Goal: Find specific page/section

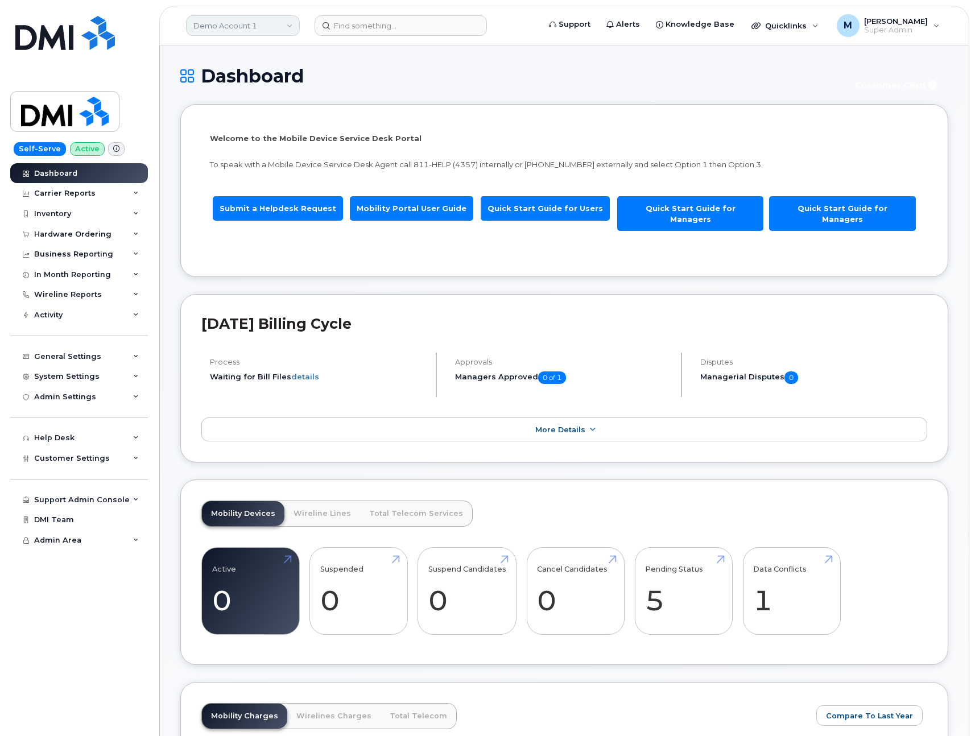
click at [281, 29] on link "Demo Account 1" at bounding box center [243, 25] width 114 height 20
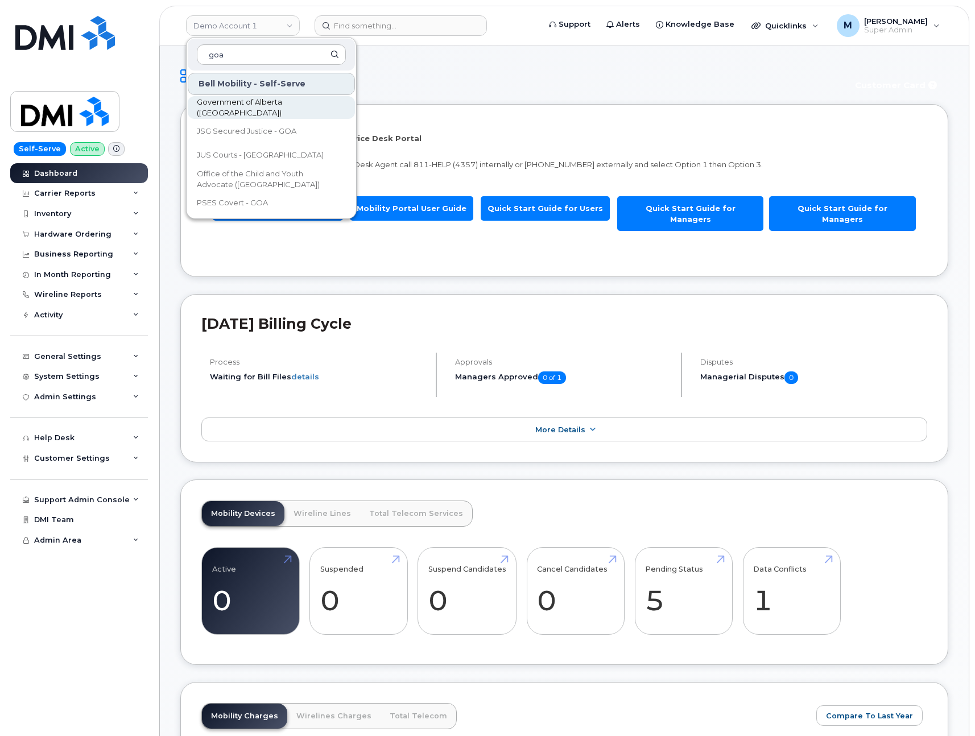
type input "goa"
click at [252, 109] on span "Government of Alberta ([GEOGRAPHIC_DATA])" at bounding box center [262, 108] width 131 height 22
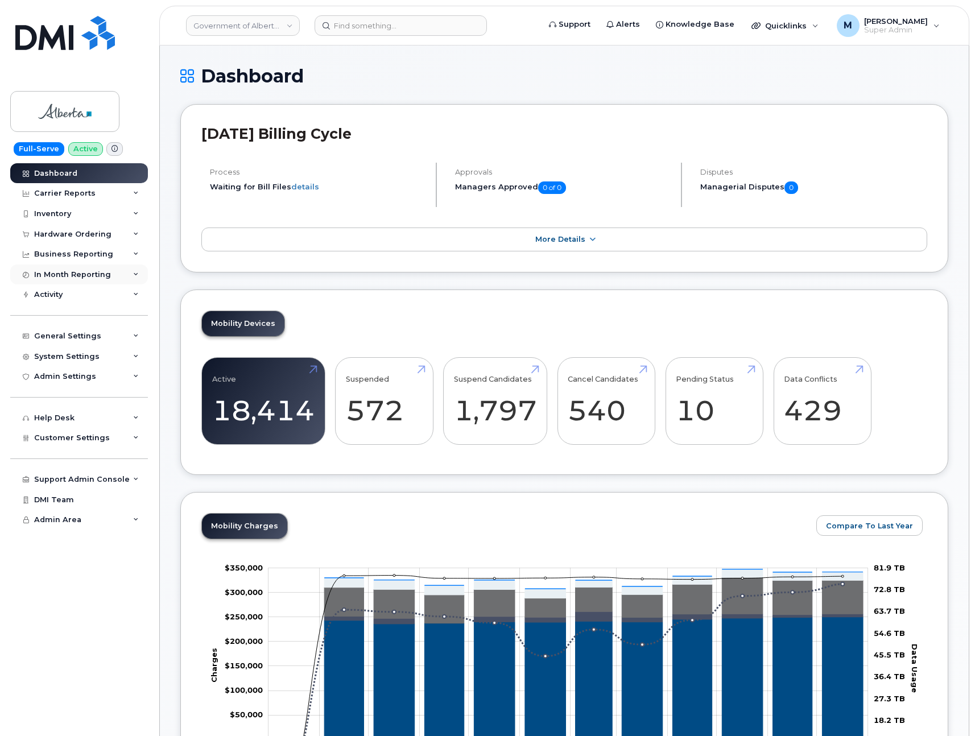
click at [61, 269] on div "In Month Reporting" at bounding box center [79, 274] width 138 height 20
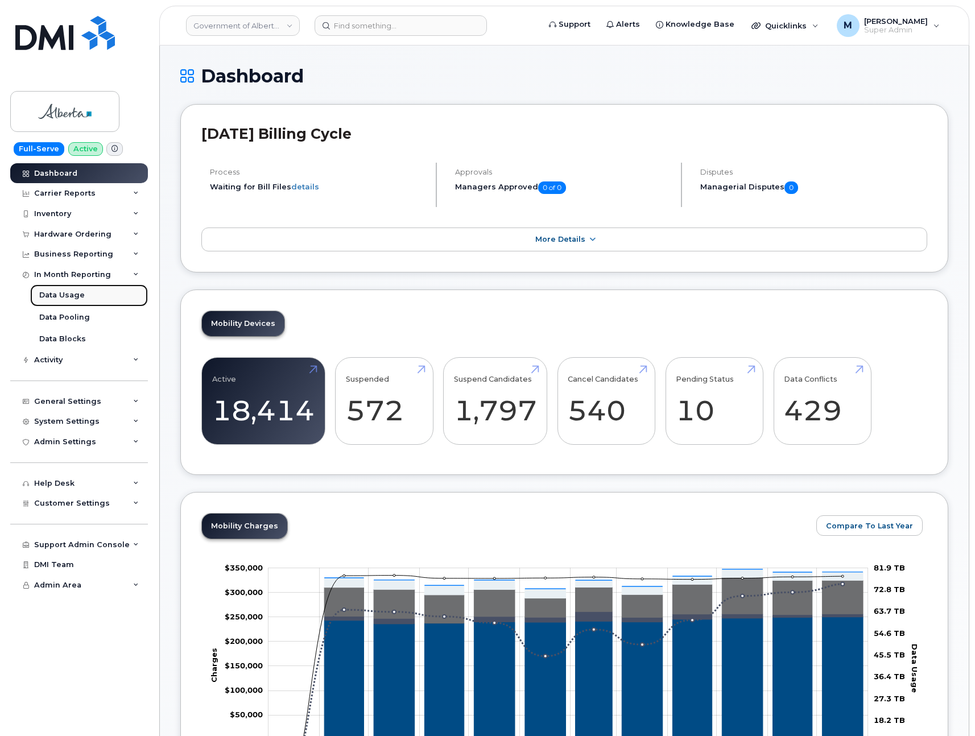
click at [63, 292] on div "Data Usage" at bounding box center [61, 295] width 45 height 10
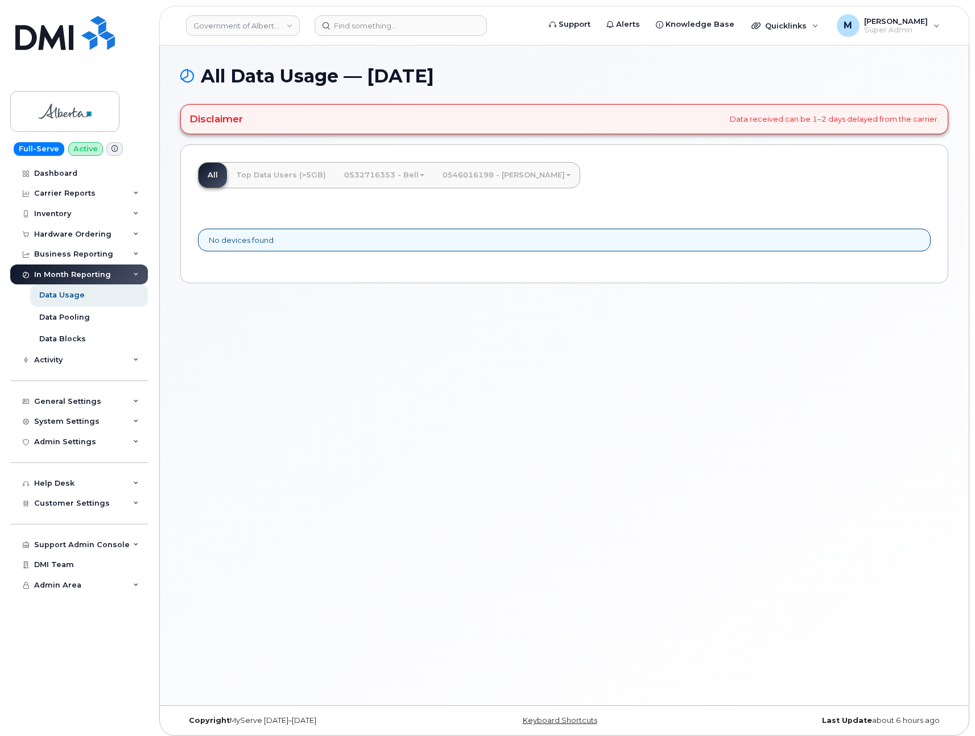
click at [283, 130] on div "Disclaimer Data received can be 1–2 days delayed from the carrier." at bounding box center [564, 119] width 768 height 30
